Goal: Book appointment/travel/reservation

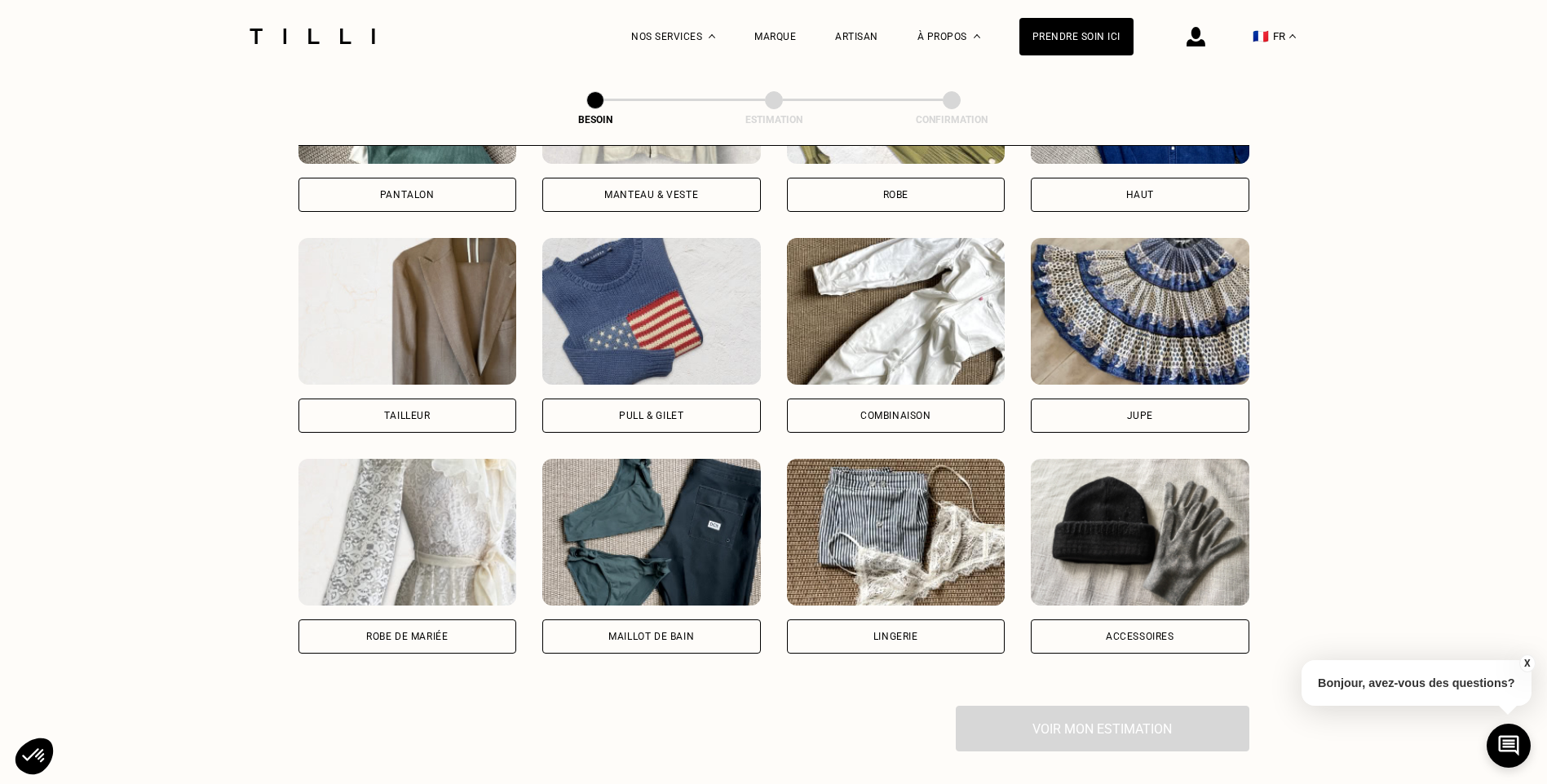
scroll to position [940, 0]
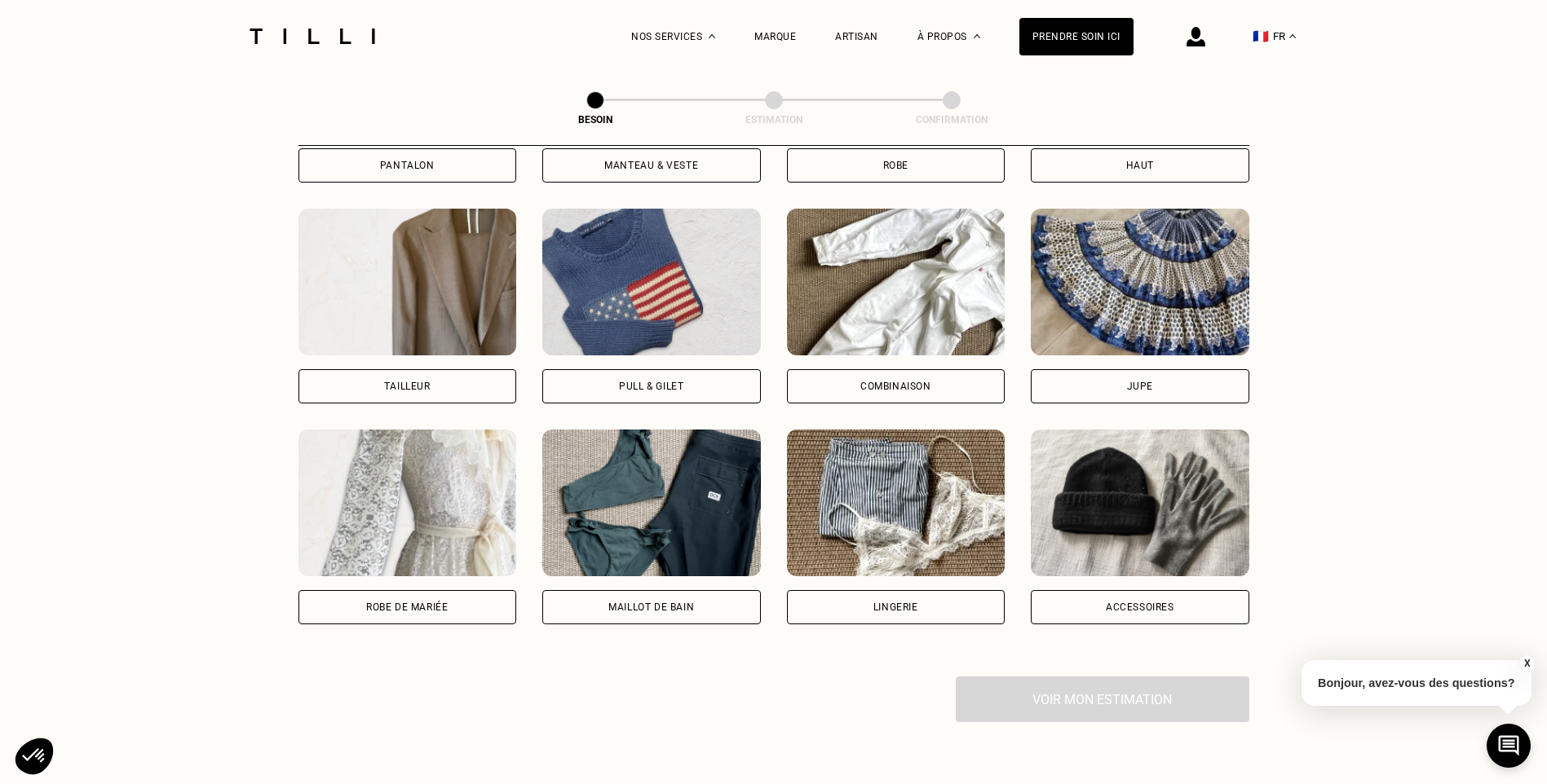
click at [439, 370] on div "Tailleur" at bounding box center [407, 386] width 219 height 34
select select "FR"
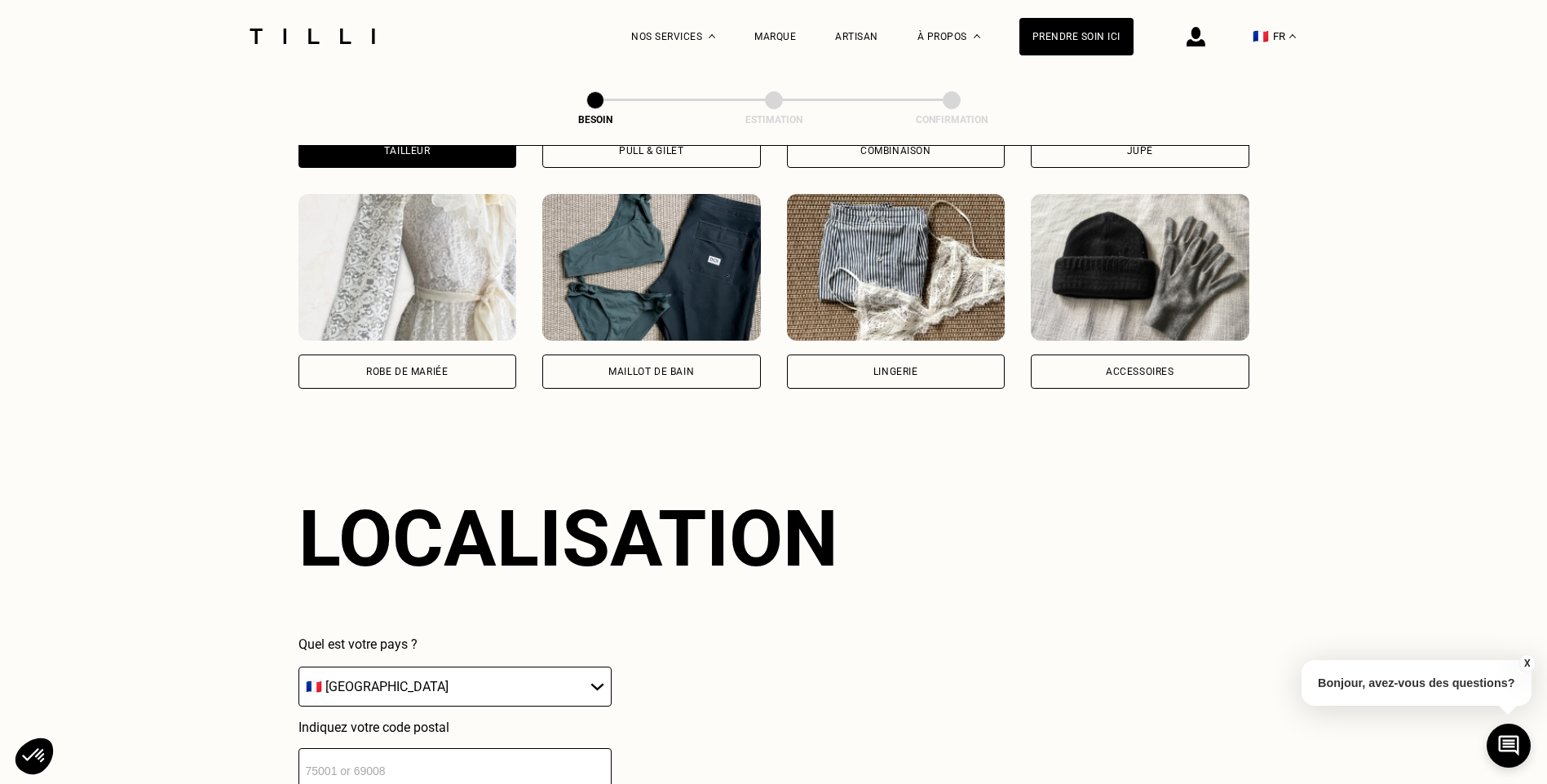
scroll to position [1420, 0]
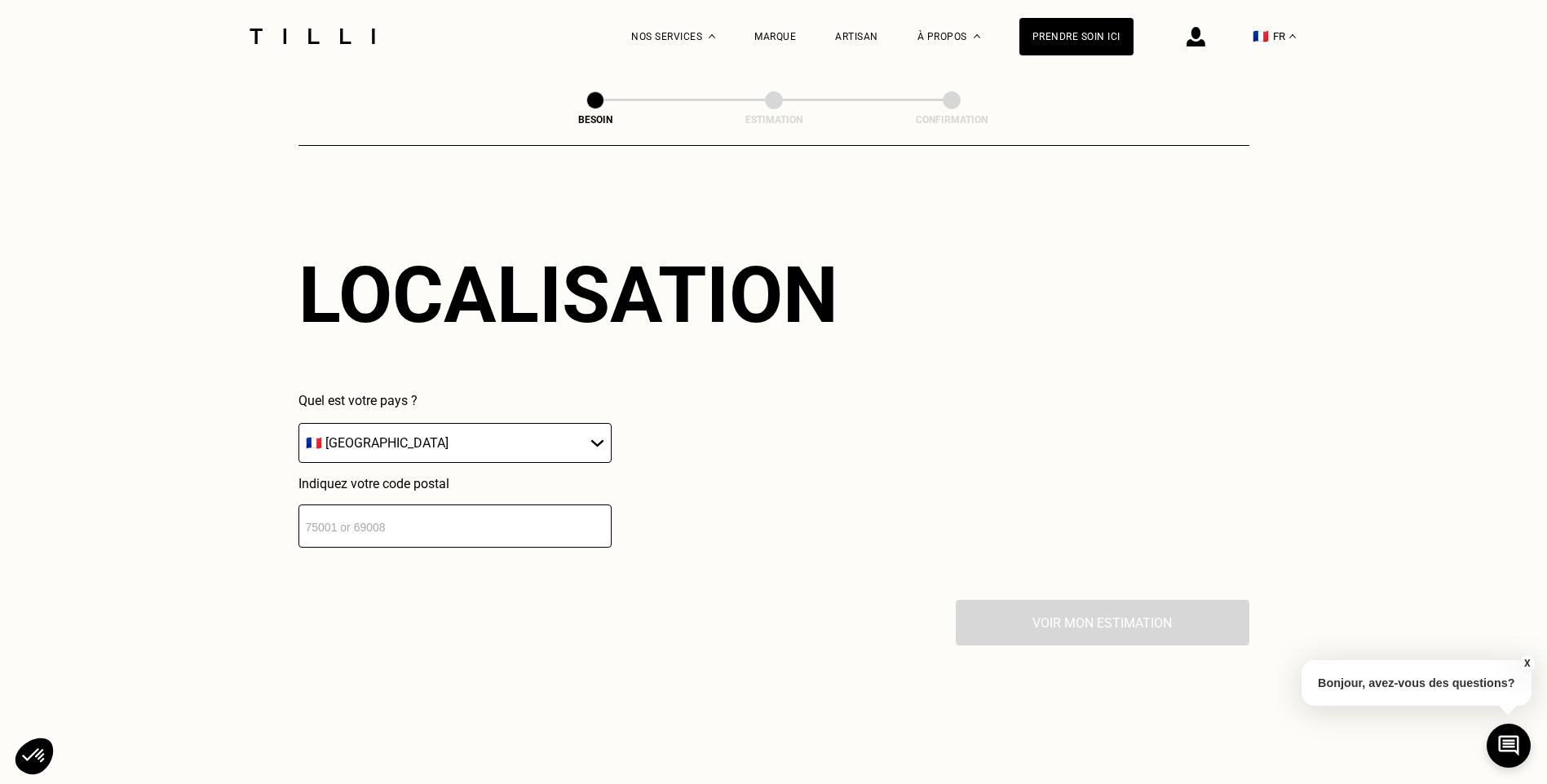
click at [587, 425] on select "🇩🇪 [GEOGRAPHIC_DATA] 🇦🇹 [GEOGRAPHIC_DATA] 🇧🇪 [GEOGRAPHIC_DATA] 🇧🇬 Bulgarie 🇨🇾 C…" at bounding box center [455, 443] width 313 height 40
click at [587, 423] on select "🇩🇪 [GEOGRAPHIC_DATA] 🇦🇹 [GEOGRAPHIC_DATA] 🇧🇪 [GEOGRAPHIC_DATA] 🇧🇬 Bulgarie 🇨🇾 C…" at bounding box center [455, 443] width 313 height 40
click at [448, 504] on input "number" at bounding box center [455, 525] width 313 height 43
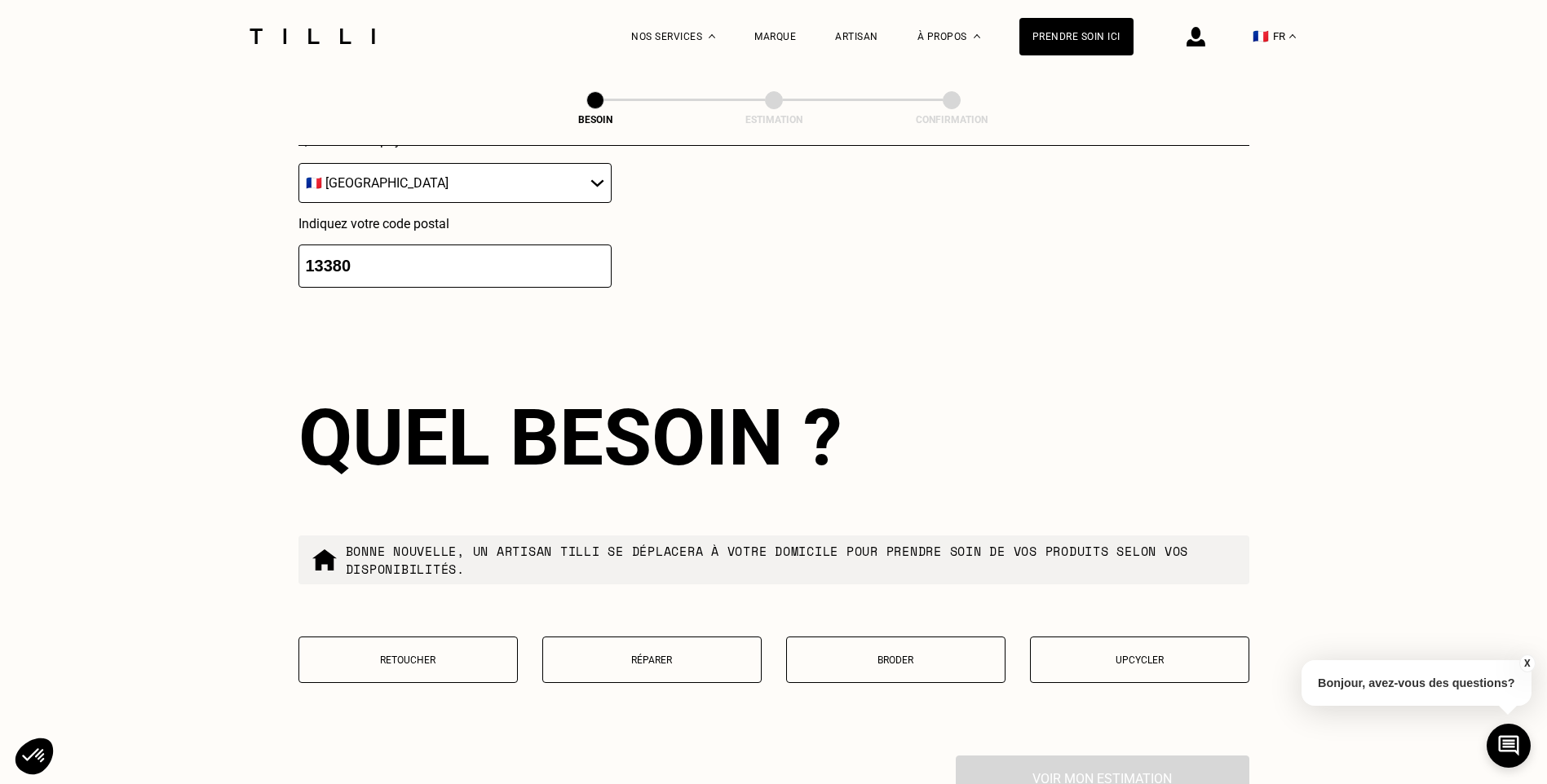
scroll to position [1825, 0]
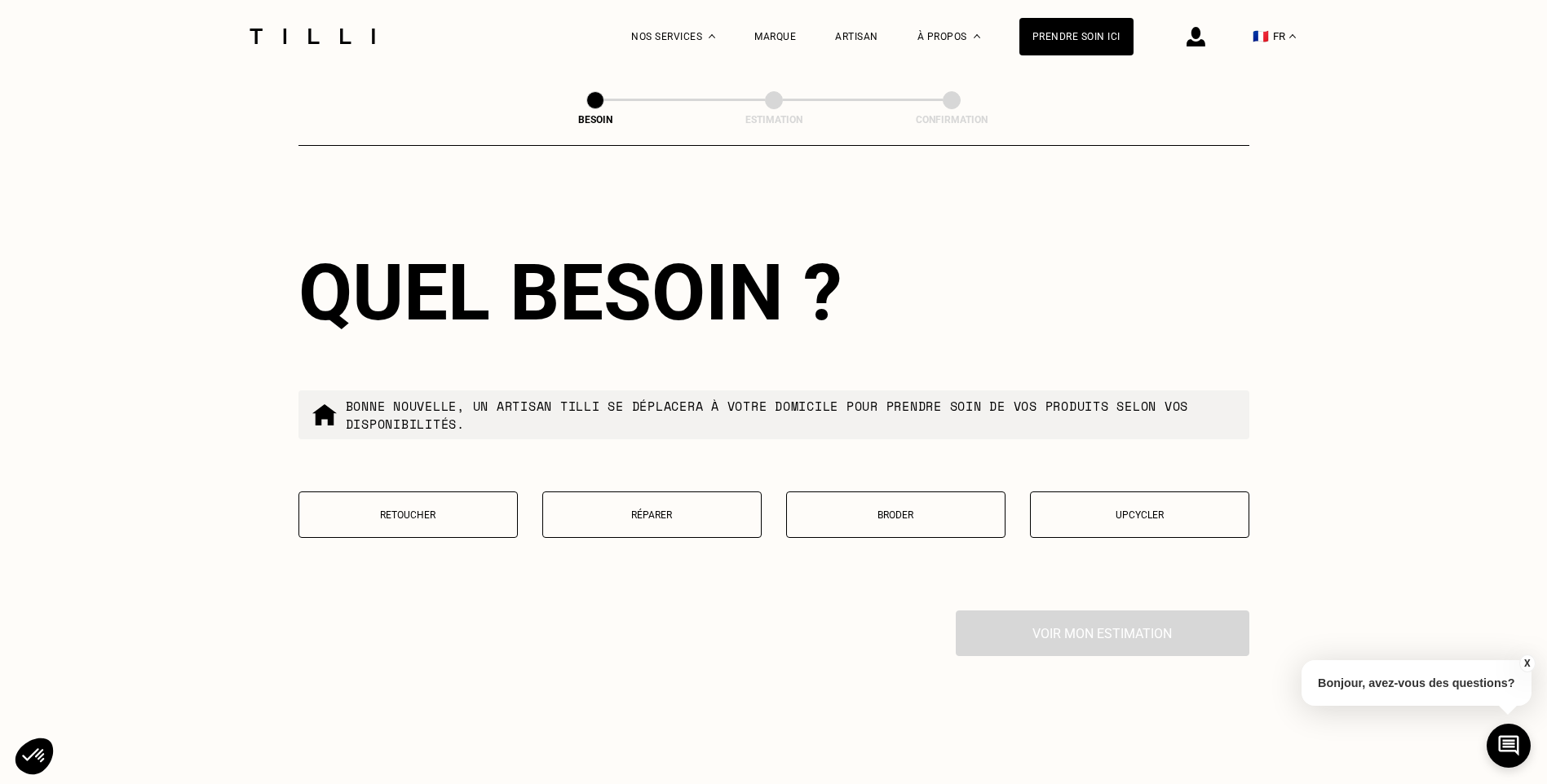
type input "13380"
click at [805, 610] on div "Voir mon estimation" at bounding box center [774, 633] width 951 height 46
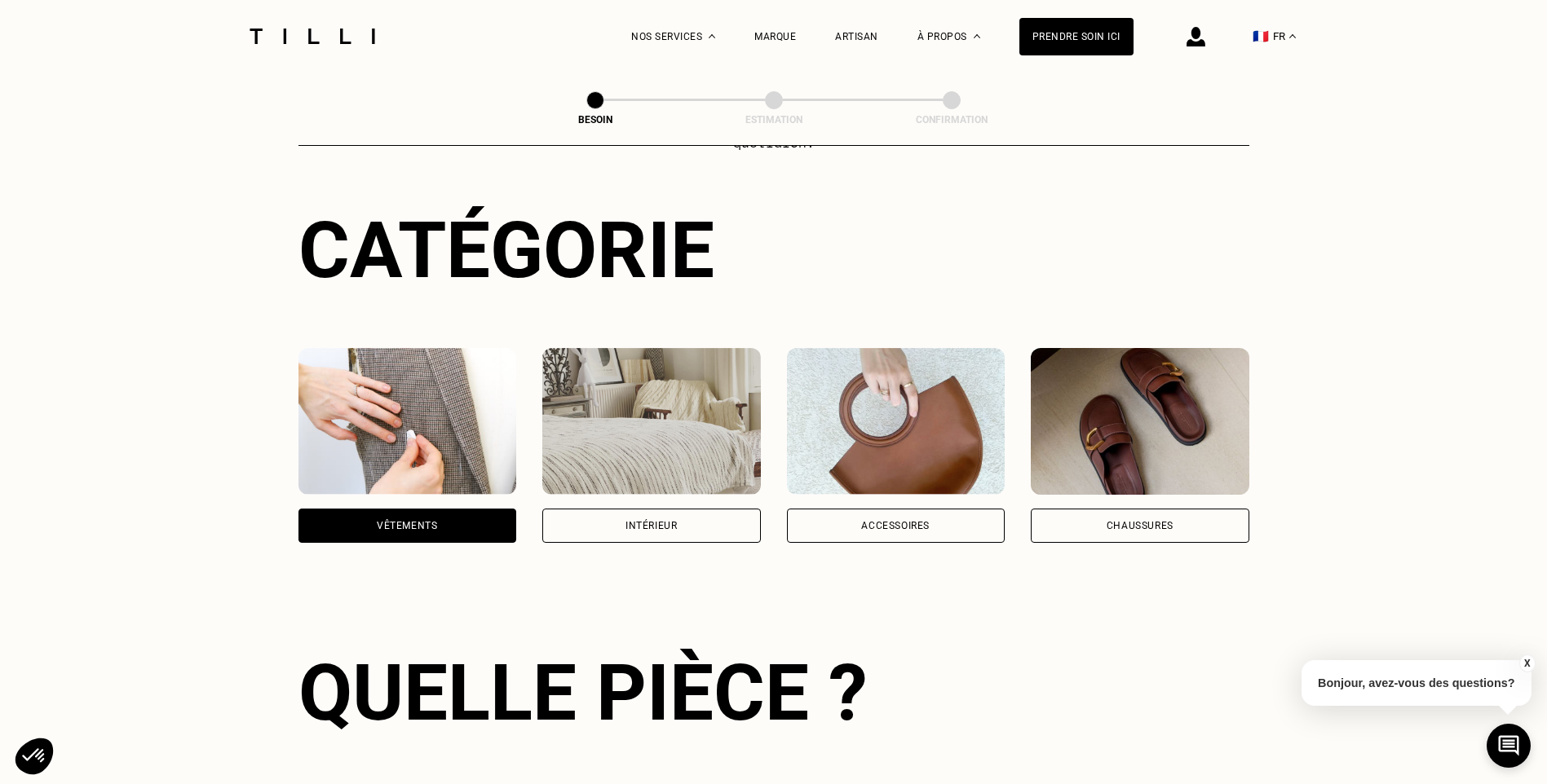
scroll to position [0, 0]
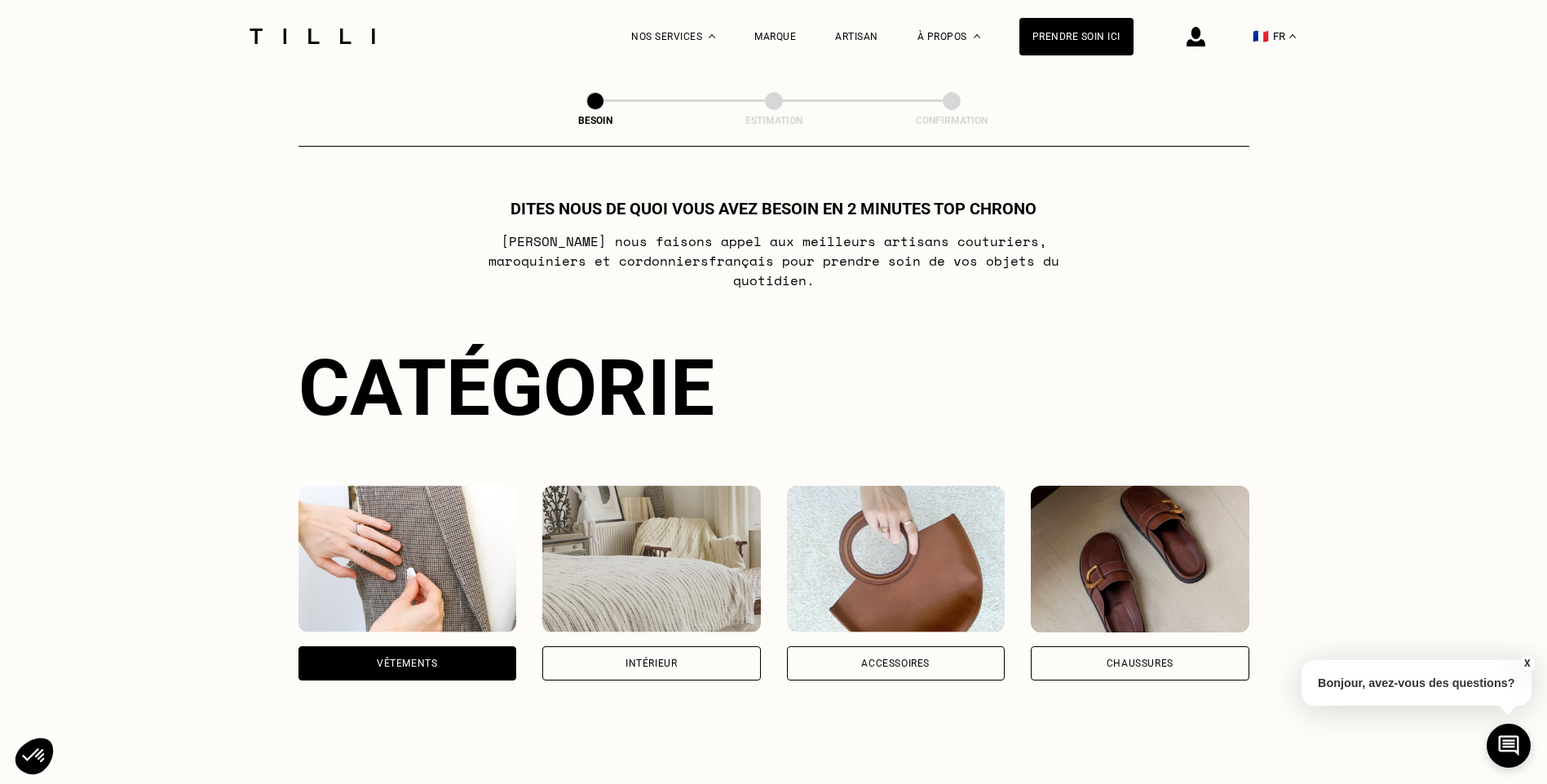
click at [1217, 646] on div "Chaussures" at bounding box center [1140, 662] width 219 height 34
